Goal: Communication & Community: Answer question/provide support

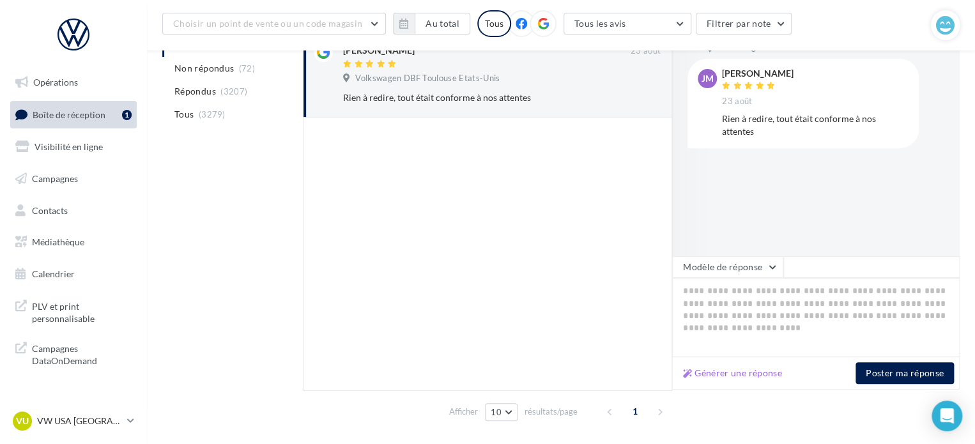
scroll to position [222, 0]
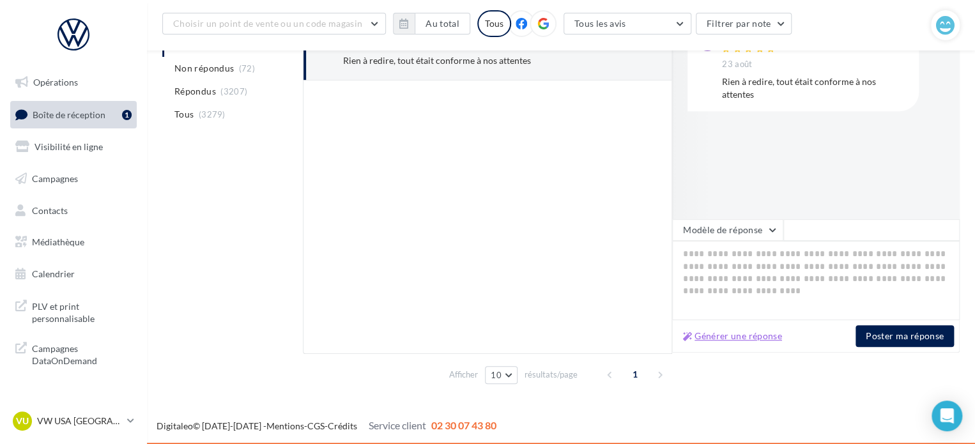
click at [756, 338] on button "Générer une réponse" at bounding box center [732, 335] width 109 height 15
type textarea "**********"
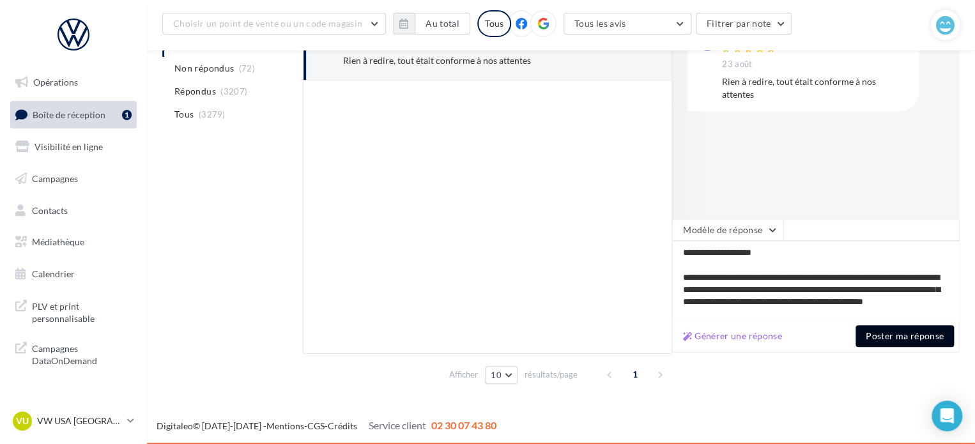
click at [904, 343] on button "Poster ma réponse" at bounding box center [905, 336] width 98 height 22
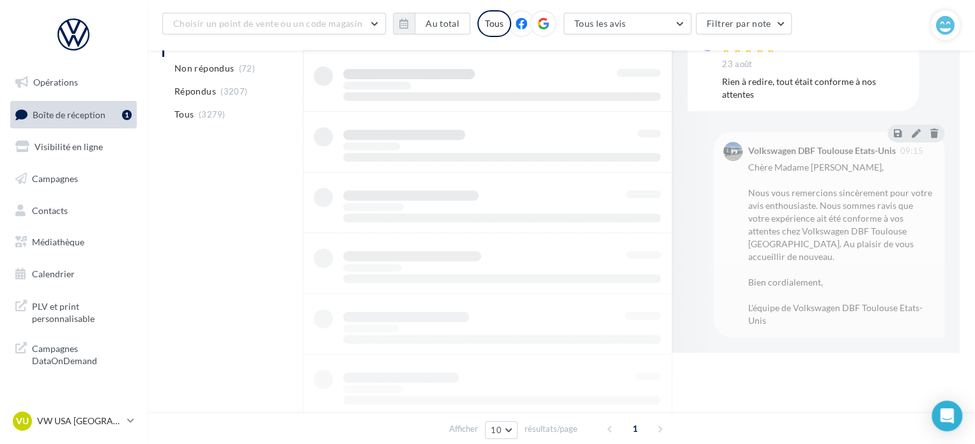
scroll to position [98, 0]
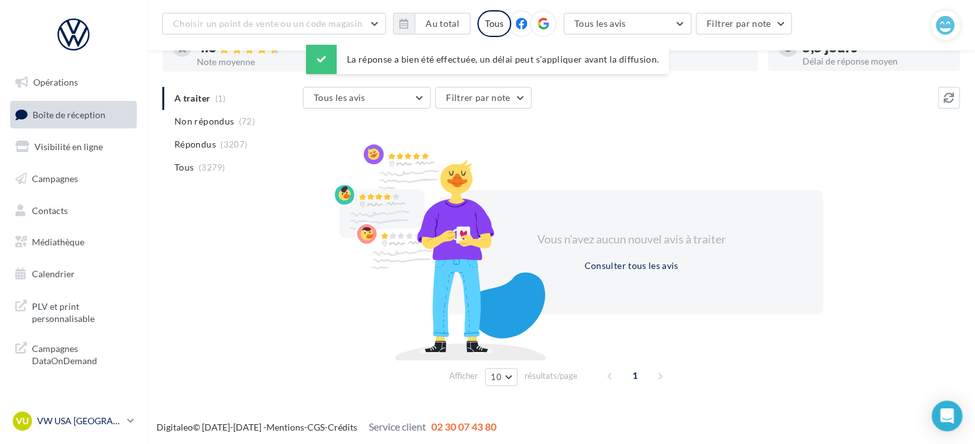
click at [118, 429] on div "VU VW USA TOULOUSE vw-tou-dup" at bounding box center [67, 421] width 109 height 19
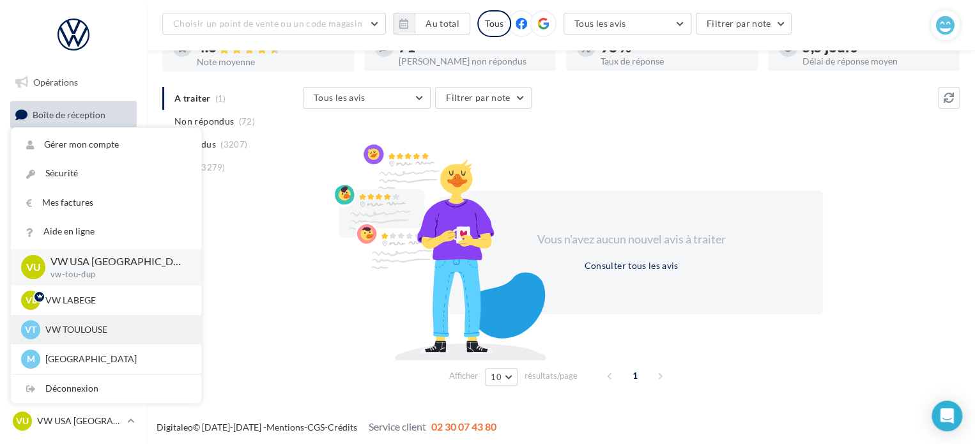
click at [123, 323] on p "VW TOULOUSE" at bounding box center [115, 329] width 141 height 13
